Goal: Information Seeking & Learning: Learn about a topic

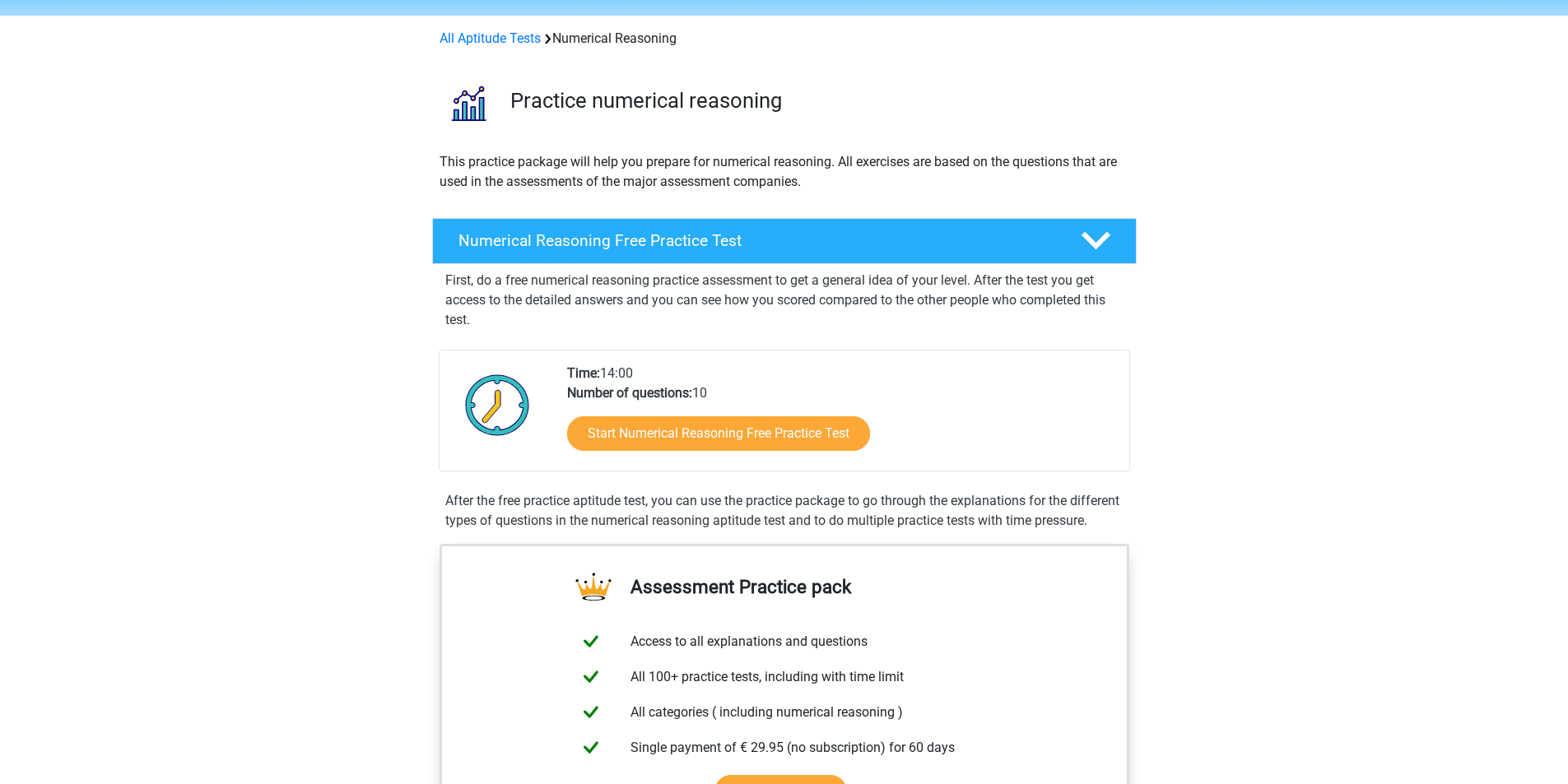
scroll to position [83, 0]
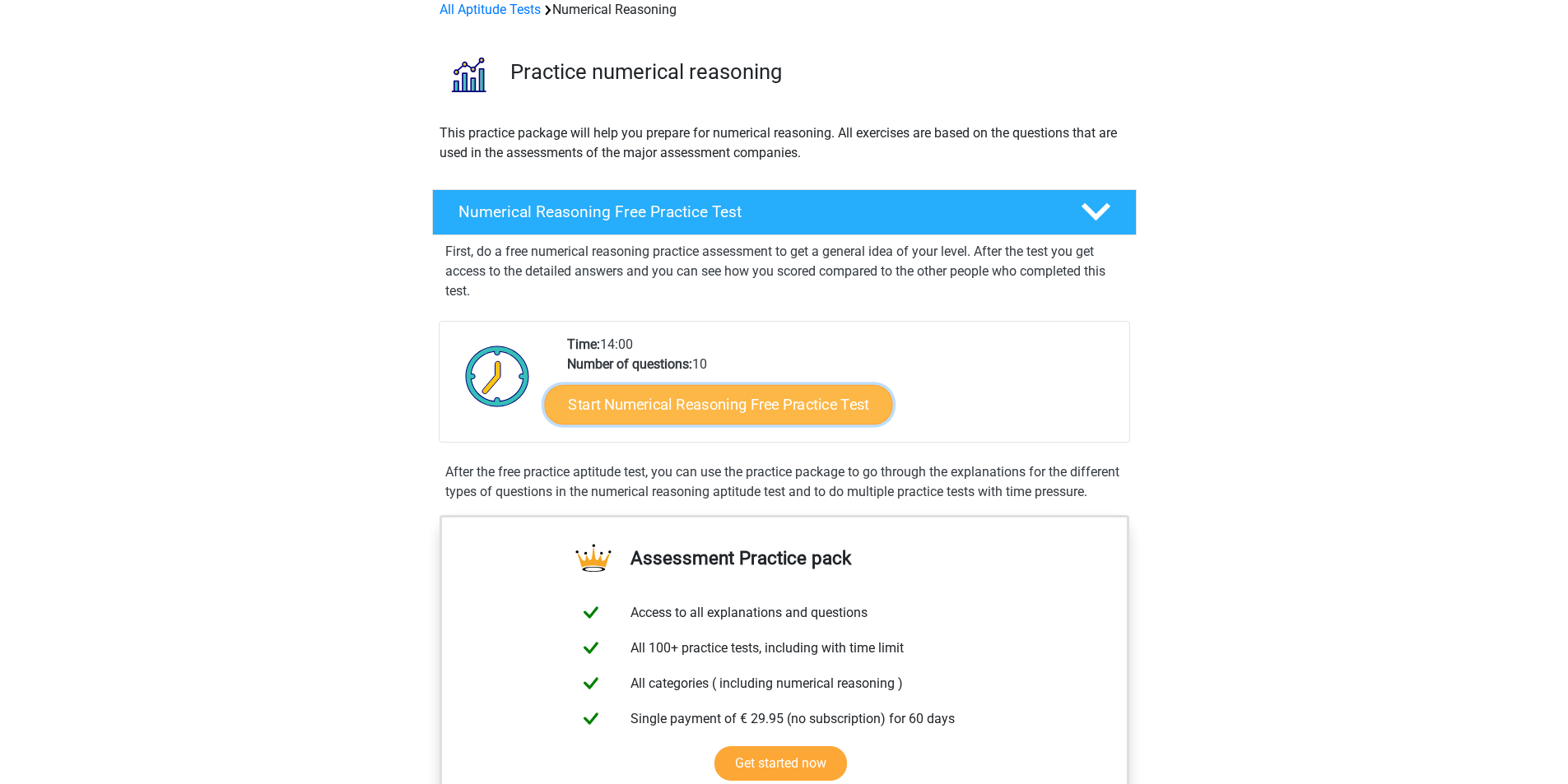
click at [703, 395] on link "Start Numerical Reasoning Free Practice Test" at bounding box center [718, 404] width 348 height 39
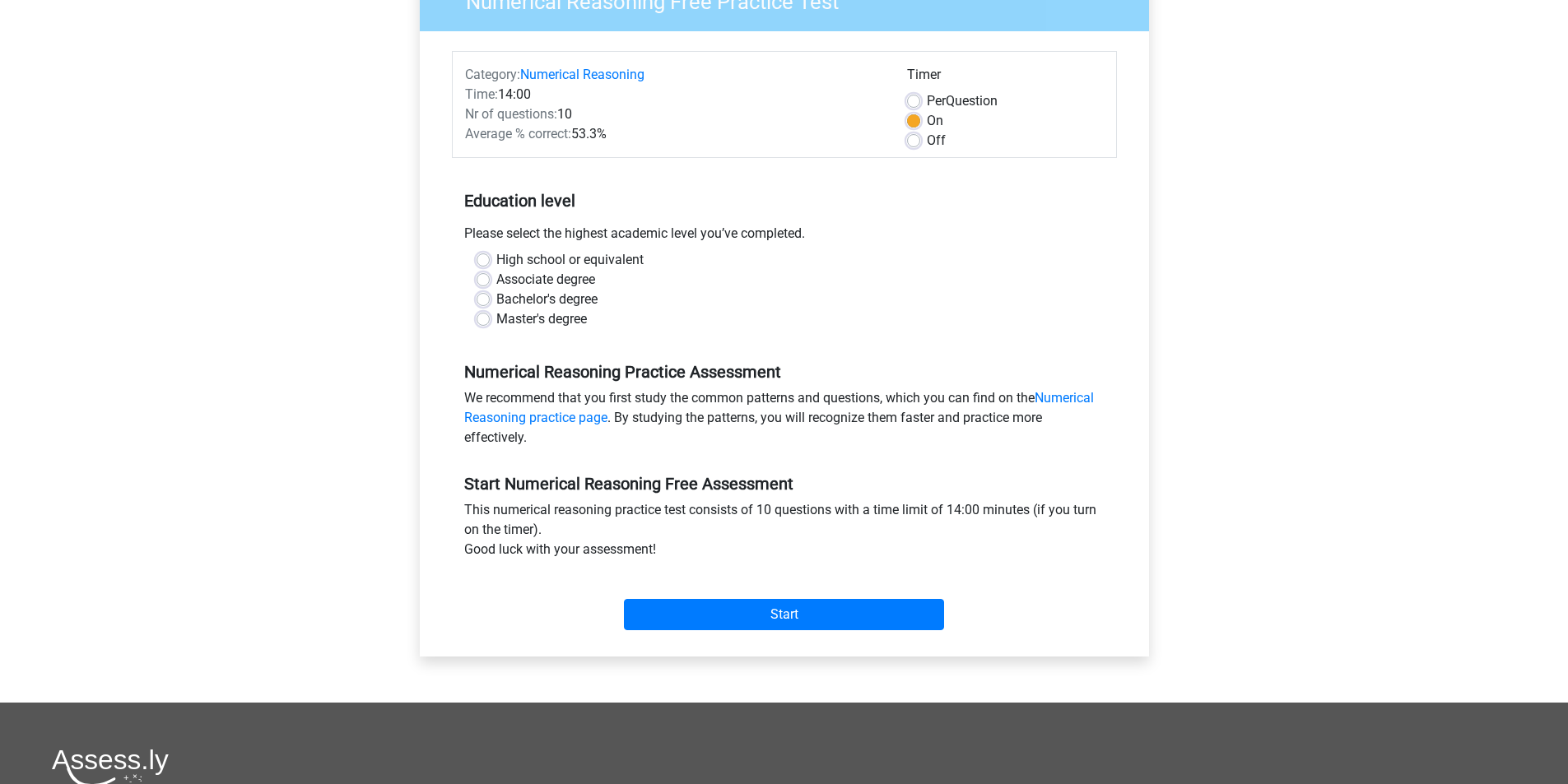
scroll to position [164, 0]
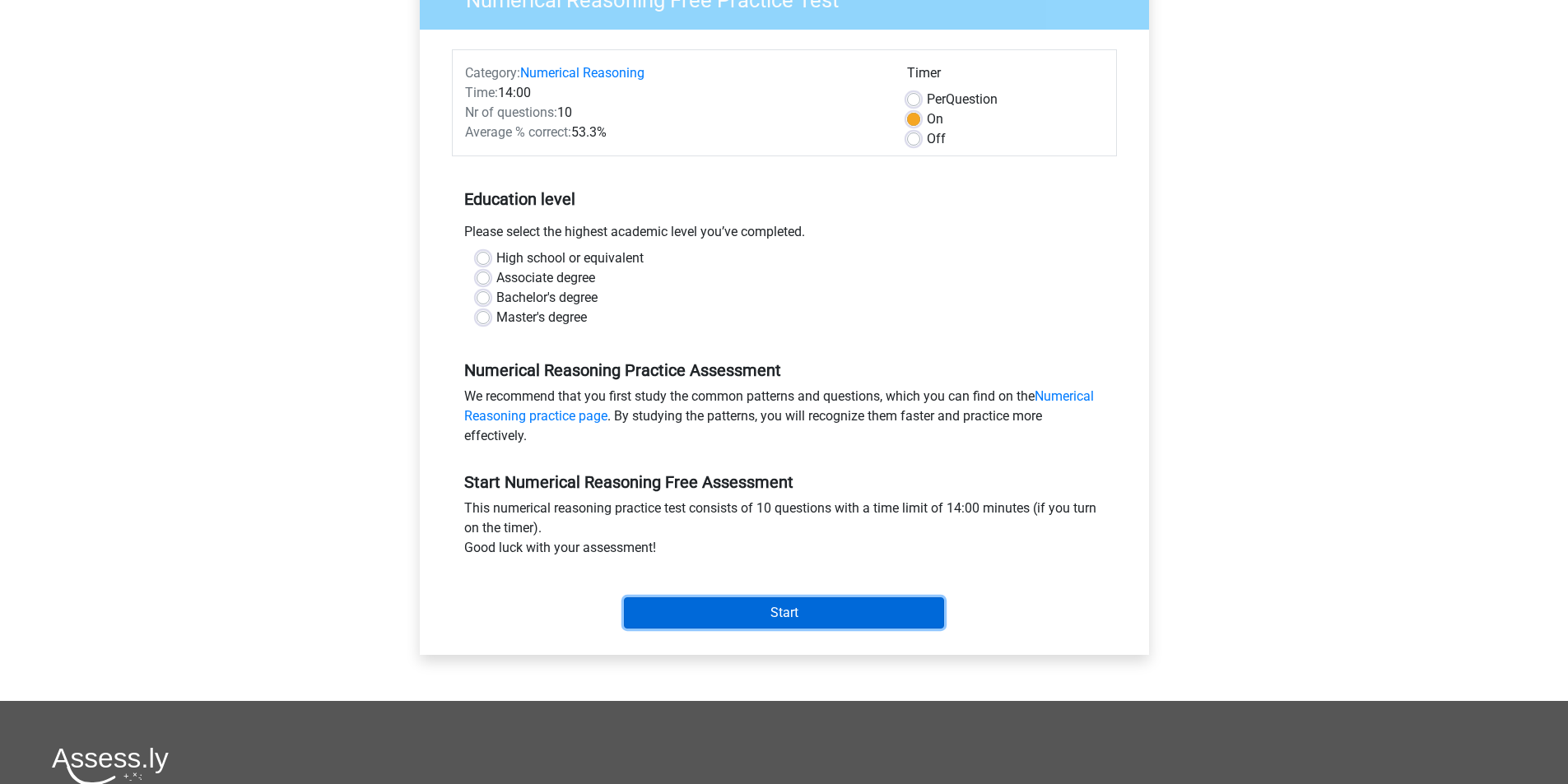
click at [734, 622] on input "Start" at bounding box center [784, 612] width 320 height 31
click at [728, 305] on div "Bachelor's degree" at bounding box center [784, 297] width 616 height 20
click at [519, 252] on label "High school or equivalent" at bounding box center [570, 258] width 147 height 20
click at [490, 252] on input "High school or equivalent" at bounding box center [483, 257] width 13 height 17
radio input "true"
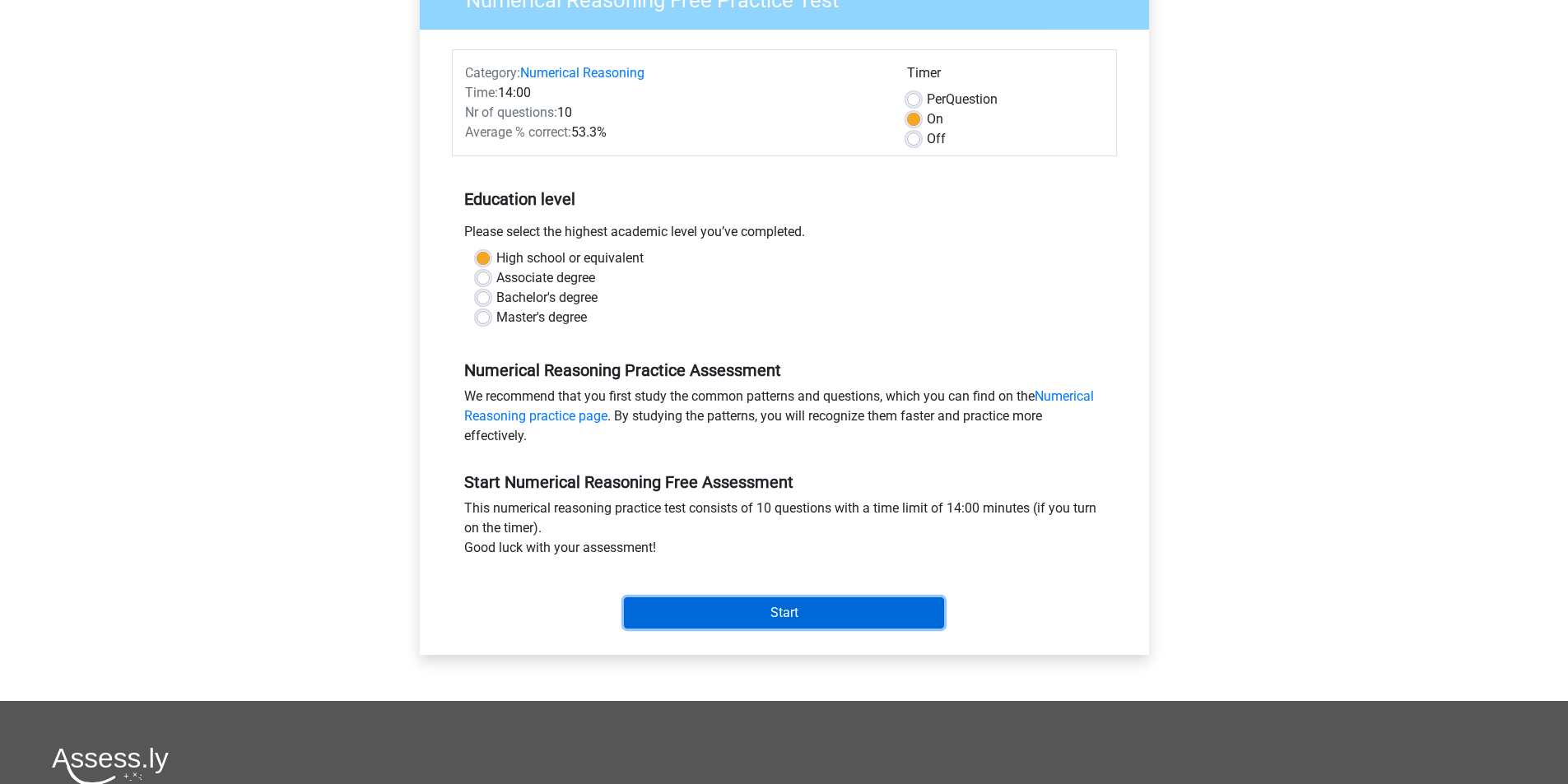
click at [768, 611] on input "Start" at bounding box center [784, 612] width 320 height 31
click at [757, 623] on input "Start" at bounding box center [784, 612] width 320 height 31
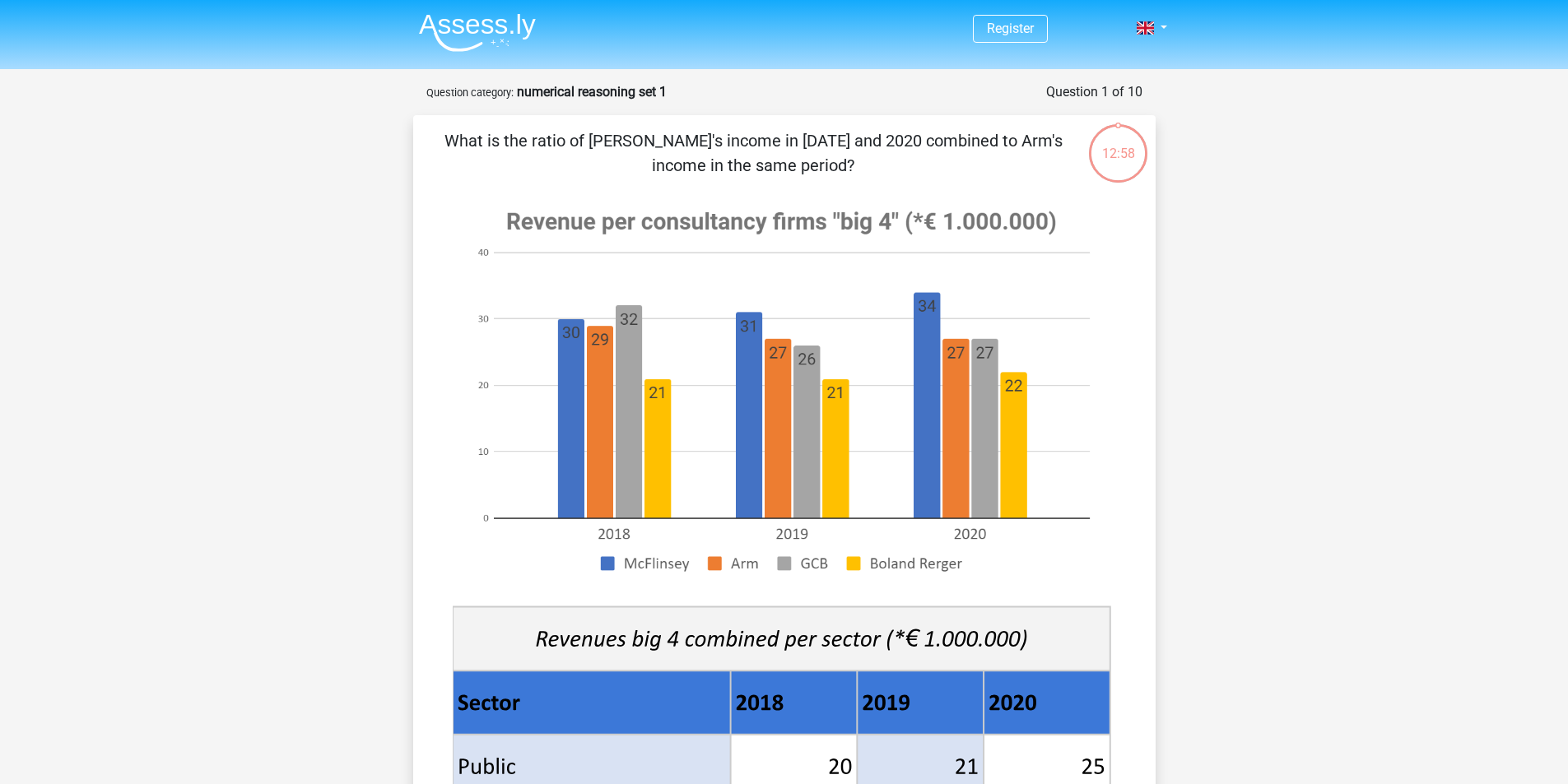
drag, startPoint x: 453, startPoint y: 130, endPoint x: 848, endPoint y: 161, distance: 396.2
click at [848, 163] on p "What is the ratio of McFlinsey's income in 2018 and 2020 combined to Arm's inco…" at bounding box center [753, 153] width 628 height 50
click at [1123, 149] on div "11:15" at bounding box center [1119, 143] width 62 height 41
drag, startPoint x: 448, startPoint y: 140, endPoint x: 855, endPoint y: 166, distance: 407.8
click at [855, 166] on p "What is the ratio of McFlinsey's income in 2018 and 2020 combined to Arm's inco…" at bounding box center [753, 153] width 628 height 50
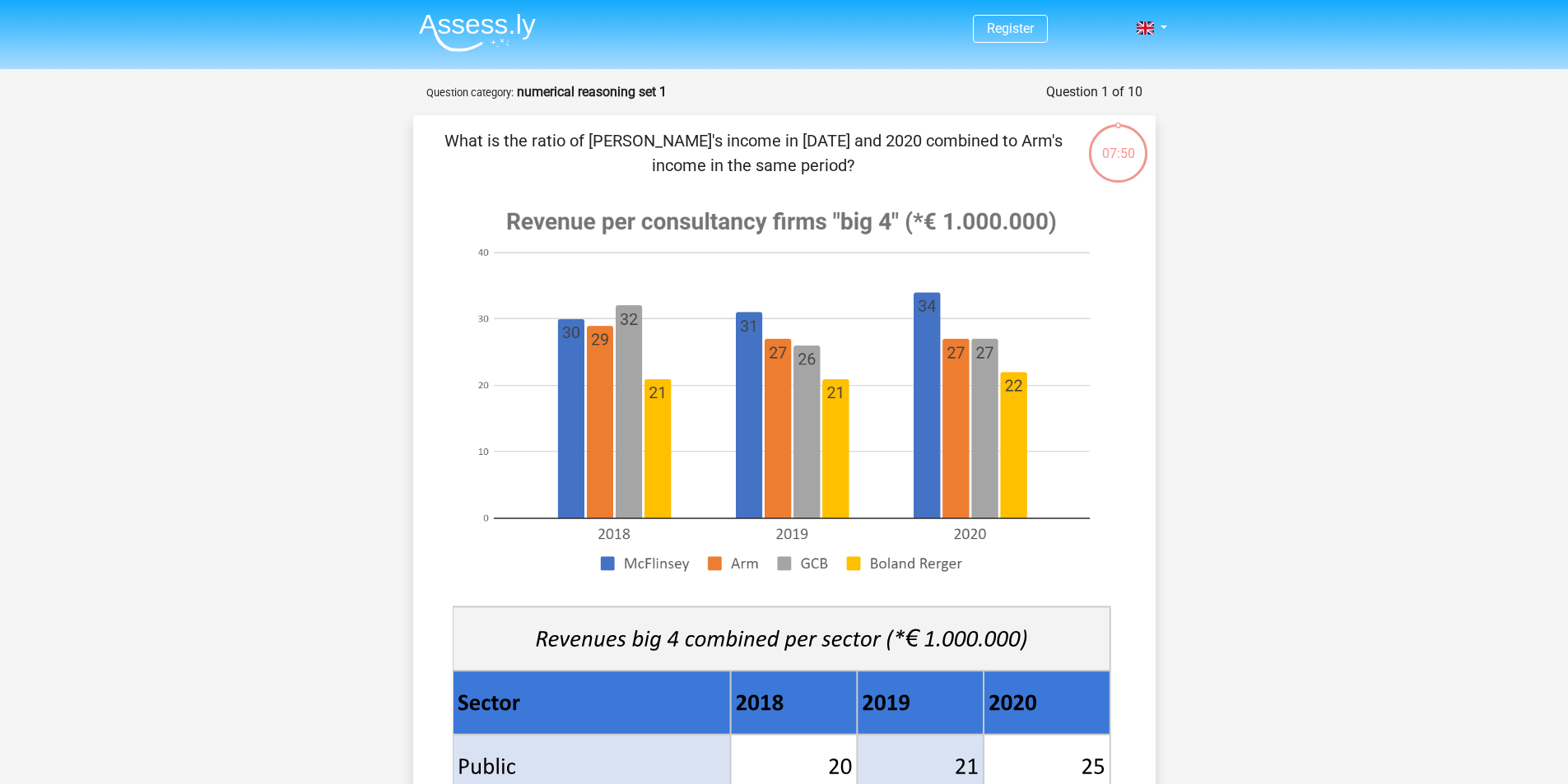
copy p "What is the ratio of McFlinsey's income in 2018 and 2020 combined to Arm's inco…"
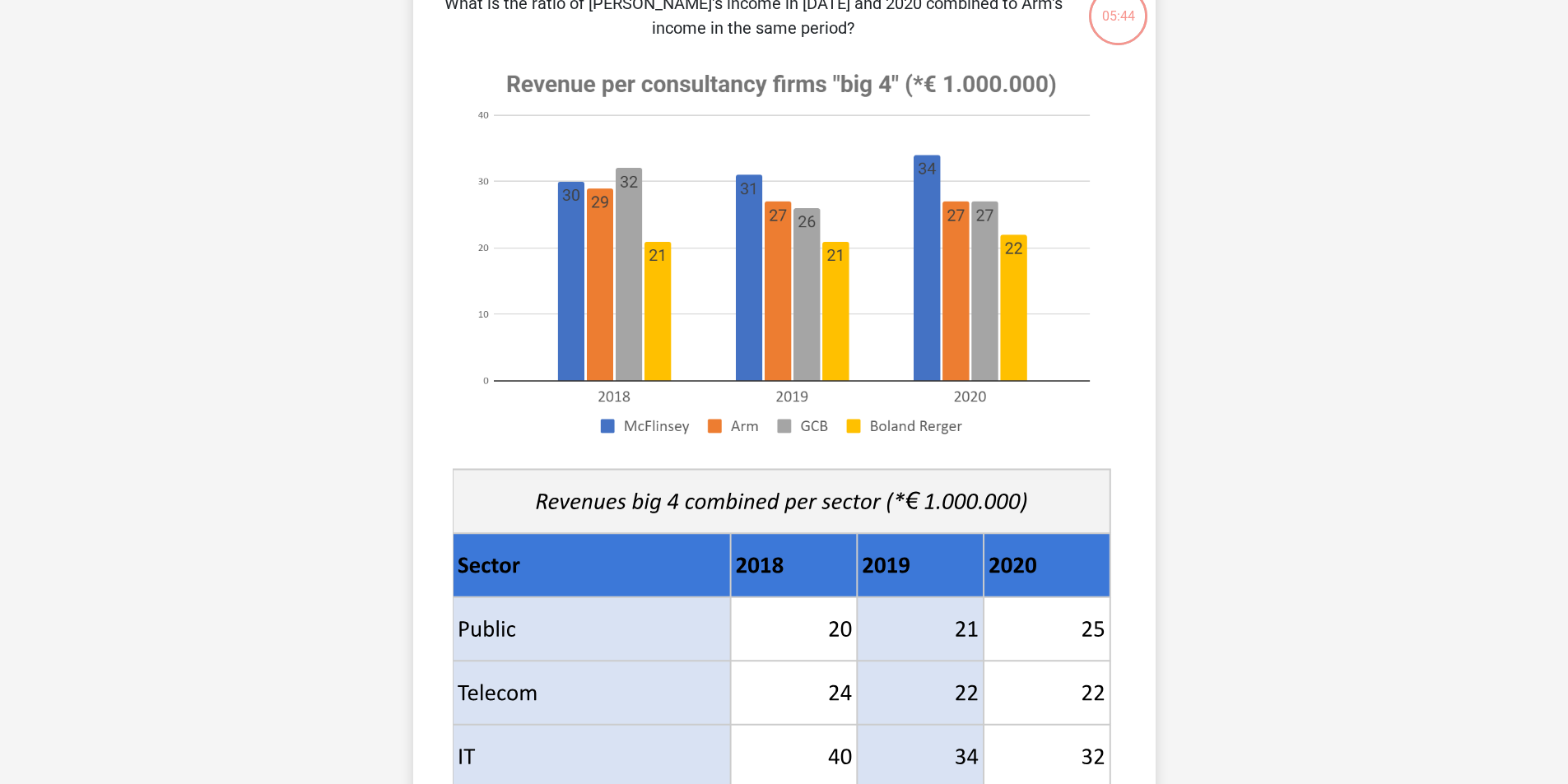
scroll to position [576, 0]
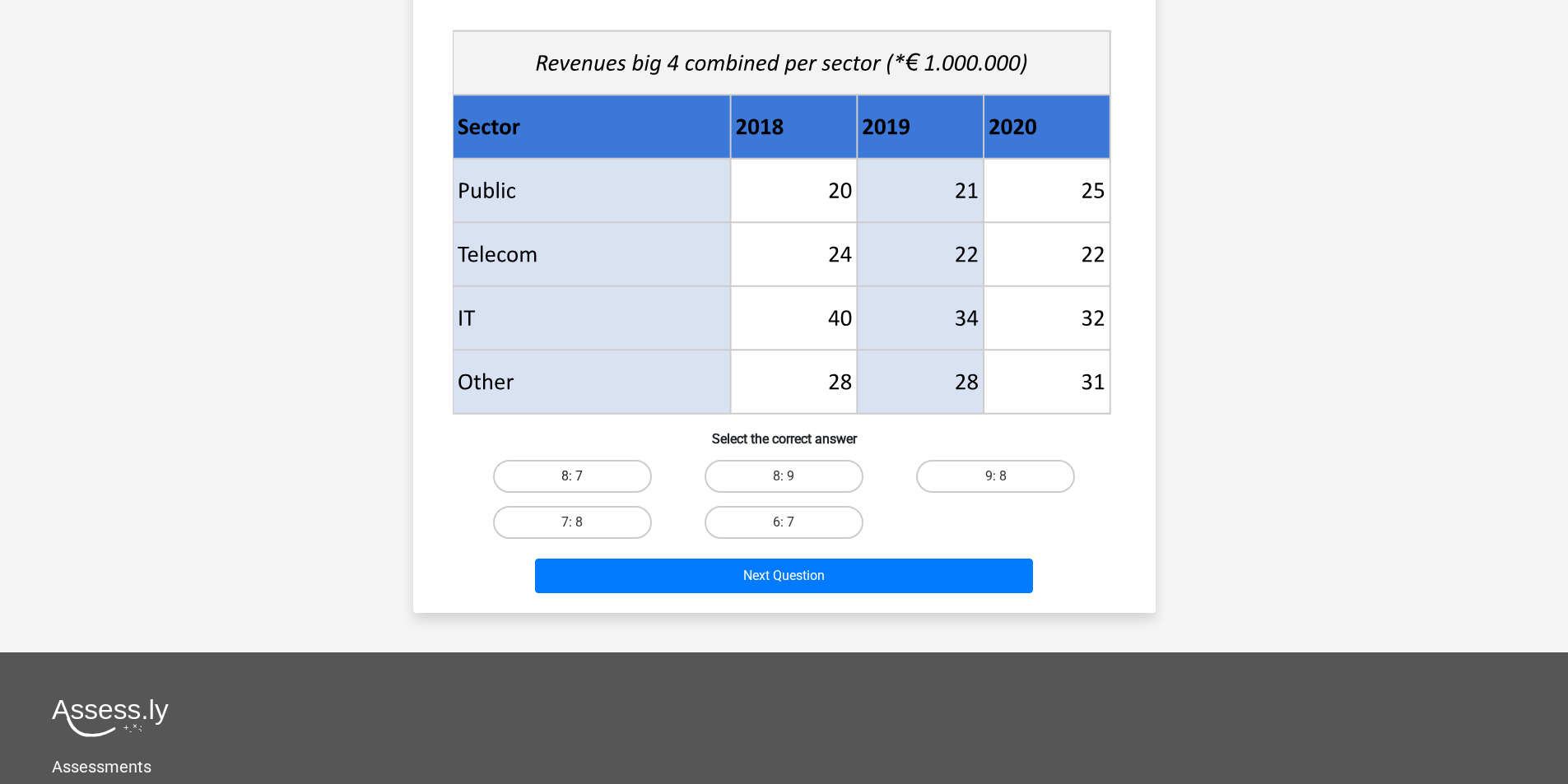
drag, startPoint x: 586, startPoint y: 482, endPoint x: 585, endPoint y: 491, distance: 9.1
click at [585, 481] on label "8: 7" at bounding box center [571, 475] width 159 height 33
click at [583, 481] on input "8: 7" at bounding box center [577, 481] width 10 height 10
radio input "true"
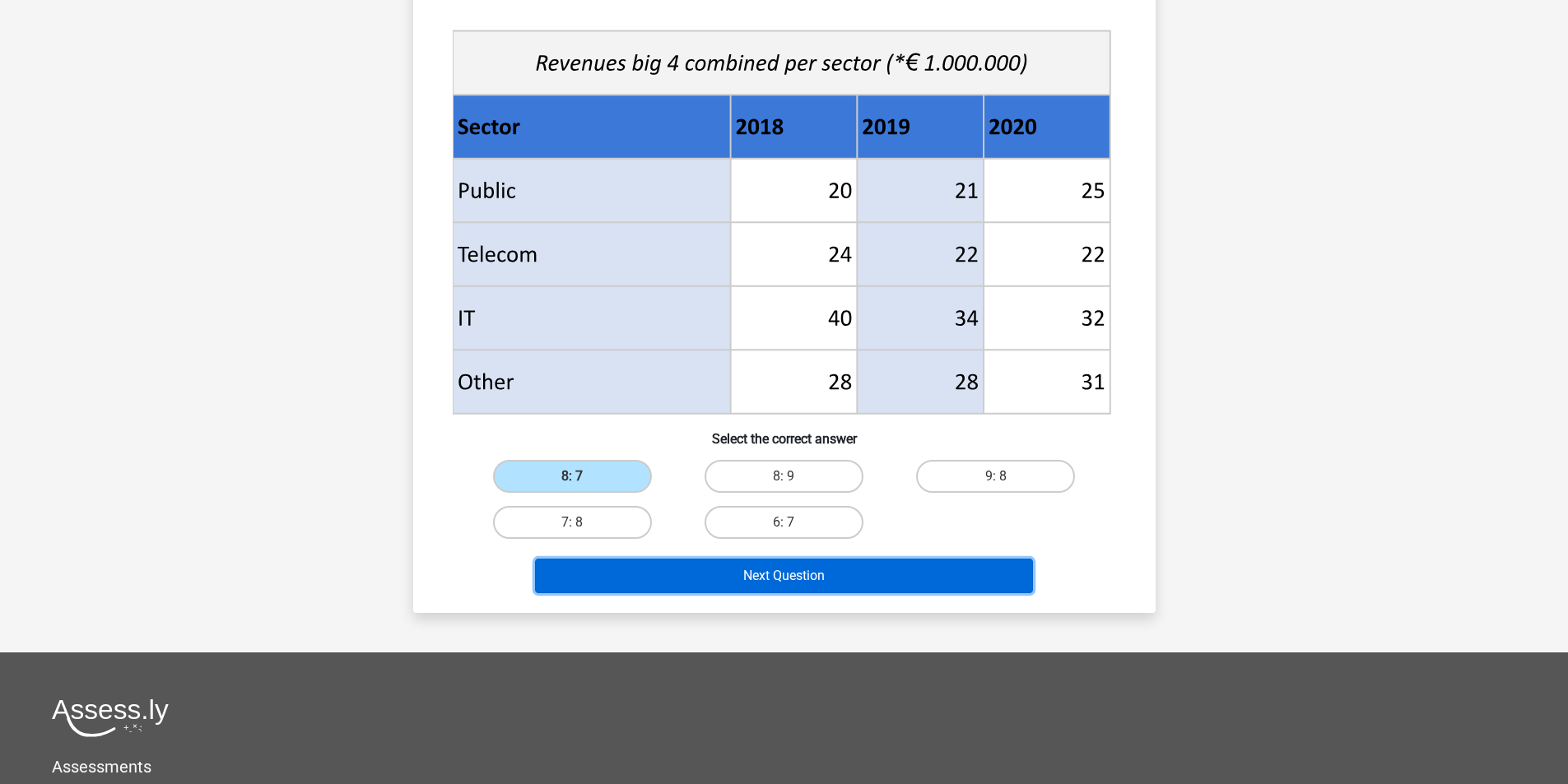
click at [790, 580] on button "Next Question" at bounding box center [784, 576] width 498 height 35
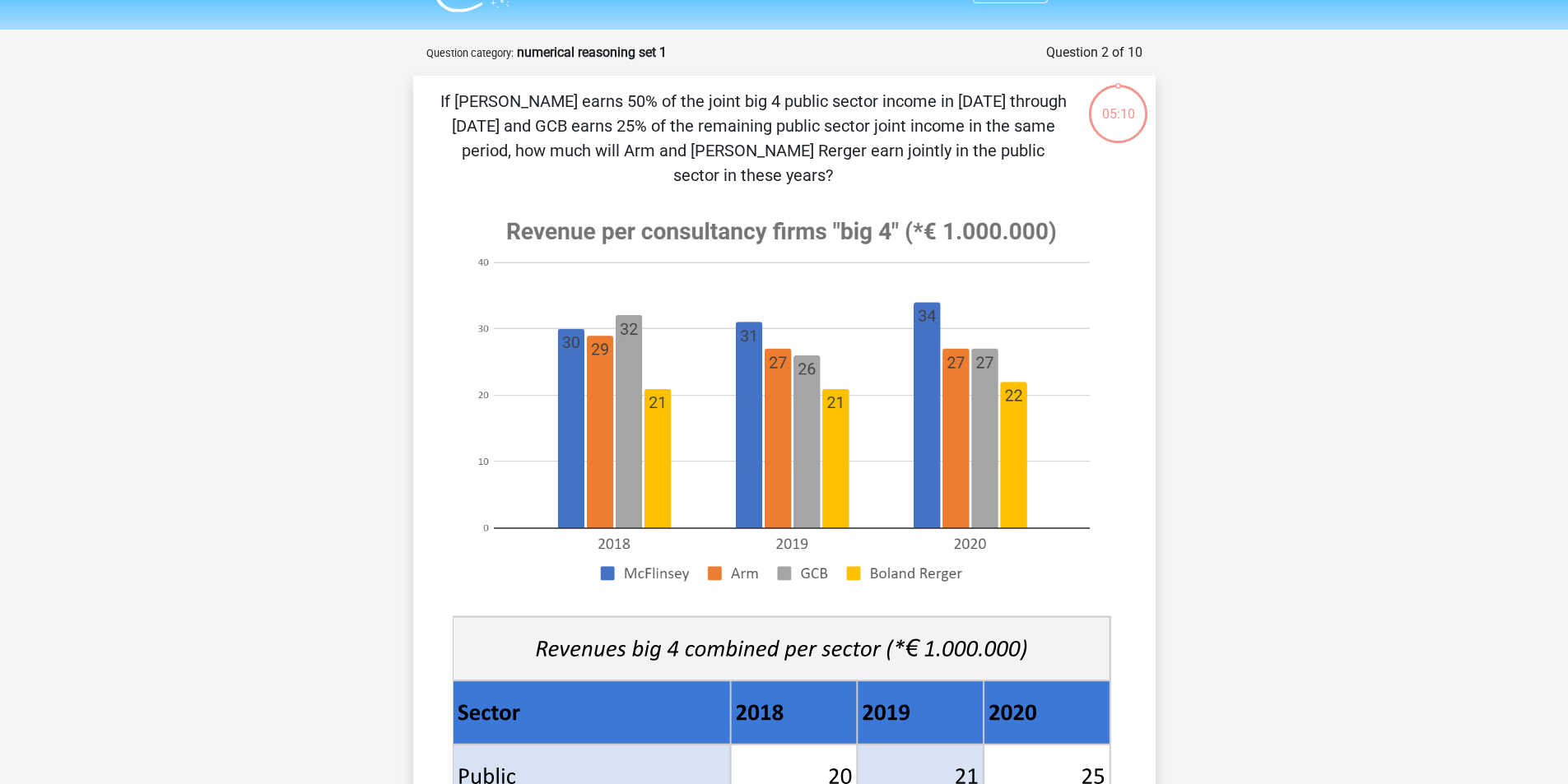
scroll to position [0, 0]
